Goal: Feedback & Contribution: Leave review/rating

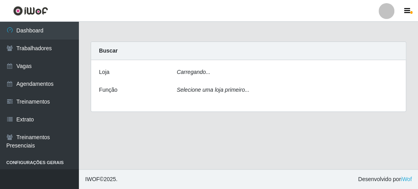
click at [173, 71] on div "Carregando..." at bounding box center [287, 73] width 233 height 11
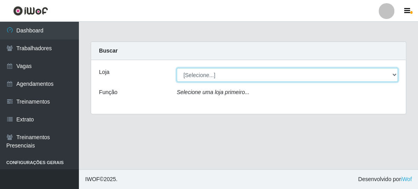
click at [189, 74] on select "[Selecione...] FrigoMaster" at bounding box center [287, 75] width 221 height 14
select select "392"
click at [177, 68] on select "[Selecione...] FrigoMaster" at bounding box center [287, 75] width 221 height 14
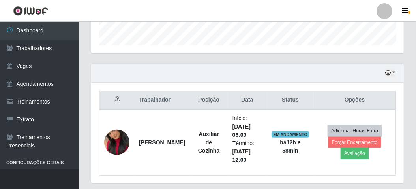
scroll to position [259, 0]
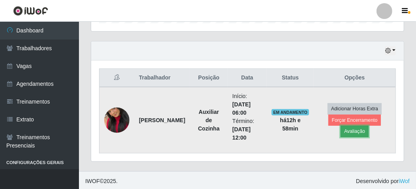
click at [347, 130] on button "Avaliação" at bounding box center [355, 131] width 28 height 11
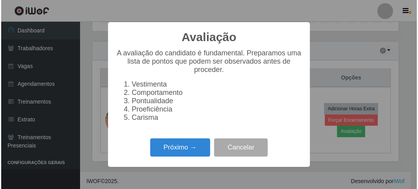
scroll to position [163, 309]
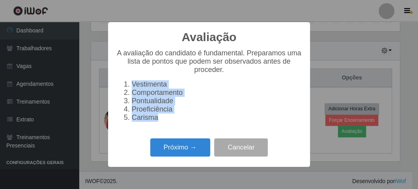
drag, startPoint x: 159, startPoint y: 124, endPoint x: 114, endPoint y: 76, distance: 66.5
click at [114, 76] on div "Avaliação × A avaliação do candidato é fundamental. Preparamos uma lista de pon…" at bounding box center [209, 94] width 202 height 144
copy ol "Vestimenta Comportamento Pontualidade Proeficiência Carisma"
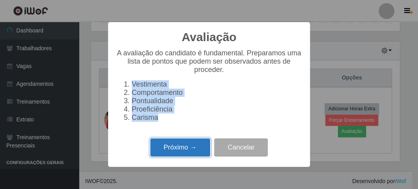
click at [194, 150] on button "Próximo →" at bounding box center [180, 147] width 60 height 19
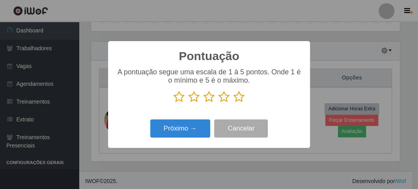
click at [241, 94] on icon at bounding box center [239, 97] width 11 height 12
click at [234, 103] on input "radio" at bounding box center [234, 103] width 0 height 0
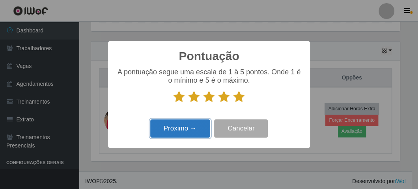
click at [188, 126] on button "Próximo →" at bounding box center [180, 128] width 60 height 19
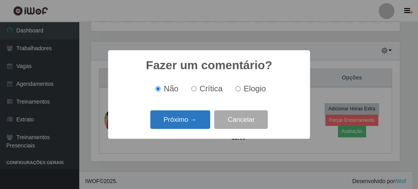
click at [188, 115] on button "Próximo →" at bounding box center [180, 119] width 60 height 19
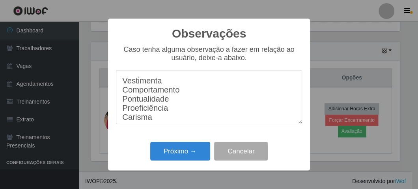
scroll to position [6, 0]
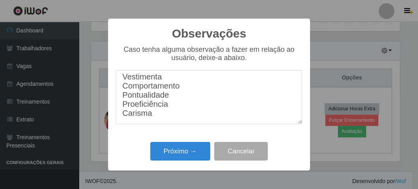
click at [173, 77] on textarea "Vestimenta Comportamento Pontualidade Proeficiência Carisma" at bounding box center [209, 97] width 186 height 54
drag, startPoint x: 193, startPoint y: 86, endPoint x: 181, endPoint y: 94, distance: 14.6
click at [192, 88] on textarea "Vestimenta 10 Comportamento Pontualidade Proeficiência Carisma" at bounding box center [209, 97] width 186 height 54
click at [181, 94] on textarea "Vestimenta 10 Comportamento10 Pontualidade Proeficiência Carisma" at bounding box center [209, 97] width 186 height 54
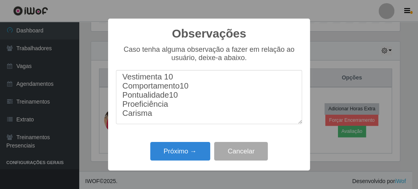
click at [200, 107] on textarea "Vestimenta 10 Comportamento10 Pontualidade10 Proeficiência Carisma" at bounding box center [209, 97] width 186 height 54
click at [194, 118] on textarea "Vestimenta 10 Comportamento10 Pontualidade10 Proeficiência10 Carisma" at bounding box center [209, 97] width 186 height 54
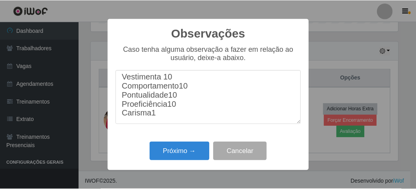
scroll to position [6, 0]
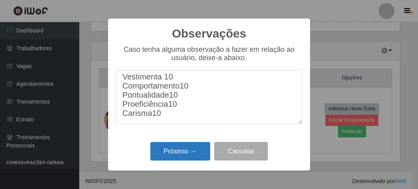
type textarea "Vestimenta 10 Comportamento10 Pontualidade10 Proeficiência10 Carisma10"
click at [178, 153] on button "Próximo →" at bounding box center [180, 151] width 60 height 19
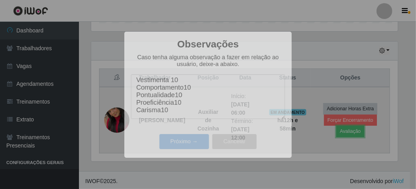
scroll to position [163, 313]
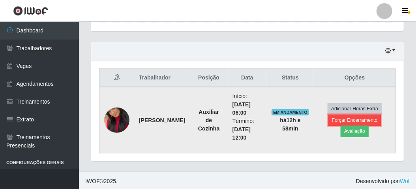
click at [347, 118] on button "Forçar Encerramento" at bounding box center [354, 119] width 53 height 11
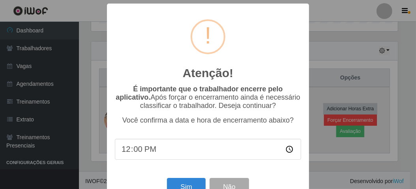
scroll to position [163, 309]
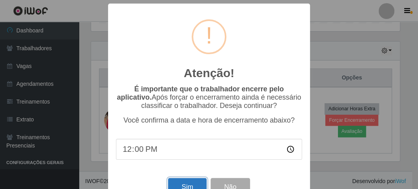
click at [174, 183] on button "Sim" at bounding box center [187, 187] width 38 height 19
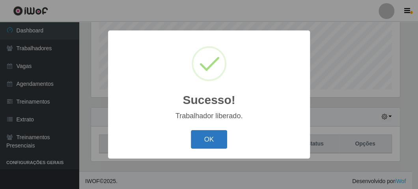
click at [205, 134] on button "OK" at bounding box center [209, 139] width 37 height 19
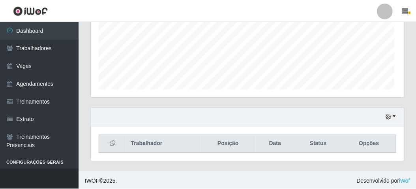
scroll to position [163, 313]
